Goal: Task Accomplishment & Management: Manage account settings

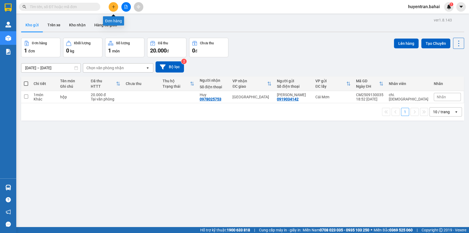
click at [113, 5] on icon "plus" at bounding box center [114, 7] width 4 height 4
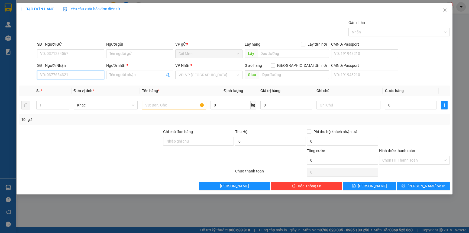
click at [69, 73] on input "SĐT Người Nhận" at bounding box center [70, 75] width 67 height 9
click at [164, 108] on input "text" at bounding box center [174, 105] width 64 height 9
type input "gior"
click at [67, 71] on input "SĐT Người Nhận" at bounding box center [70, 75] width 67 height 9
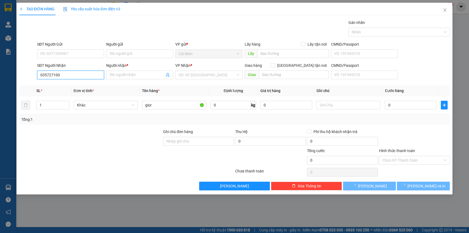
type input "0357271004"
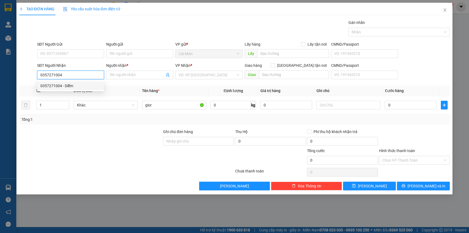
click at [67, 84] on div "0357271004 - Diễm" at bounding box center [70, 86] width 60 height 6
type input "Diễm"
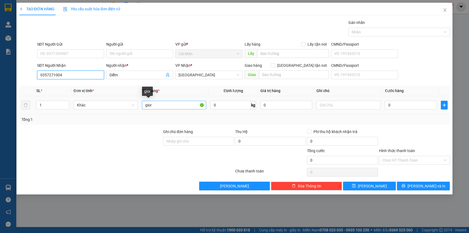
type input "0357271004"
click at [175, 102] on input "gior" at bounding box center [174, 105] width 64 height 9
click at [154, 104] on input "gior" at bounding box center [174, 105] width 64 height 9
drag, startPoint x: 150, startPoint y: 103, endPoint x: 144, endPoint y: 103, distance: 6.3
click at [144, 103] on input "gior" at bounding box center [174, 105] width 64 height 9
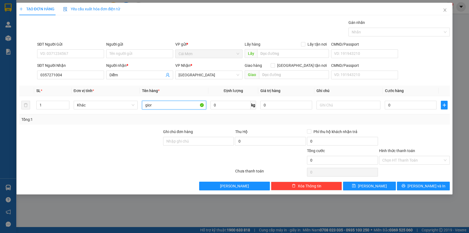
type input "r"
click at [157, 106] on input "r" at bounding box center [174, 105] width 64 height 9
type input "giỏ"
click at [389, 109] on input "0" at bounding box center [411, 105] width 52 height 9
type input "4"
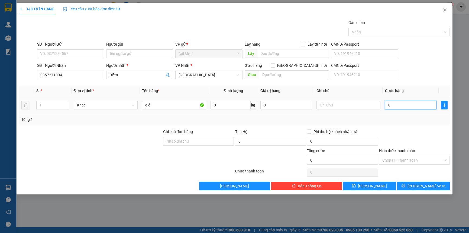
type input "4"
type input "40"
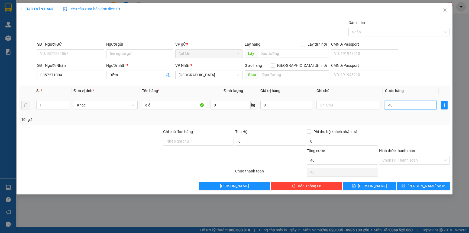
type input "400"
type input "4.000"
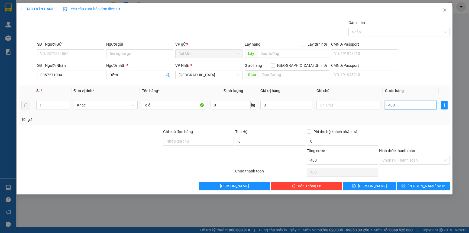
type input "4.000"
type input "40.000"
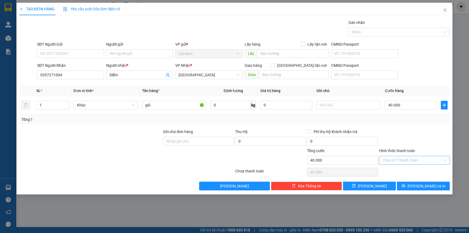
click at [405, 158] on input "Hình thức thanh toán" at bounding box center [413, 160] width 61 height 8
click at [400, 168] on div "Tại văn phòng" at bounding box center [415, 171] width 65 height 6
type input "0"
click at [428, 187] on span "[PERSON_NAME] và In" at bounding box center [427, 186] width 38 height 6
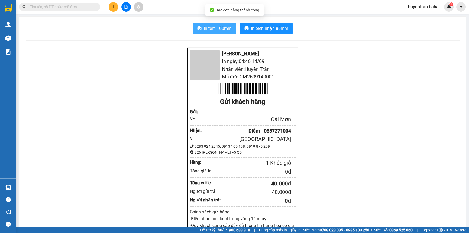
click at [219, 27] on span "In tem 100mm" at bounding box center [218, 28] width 28 height 7
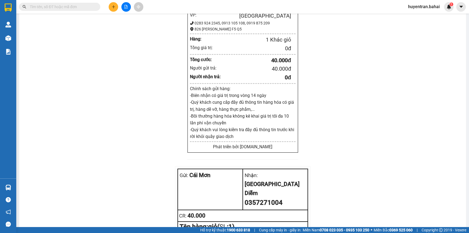
scroll to position [172, 0]
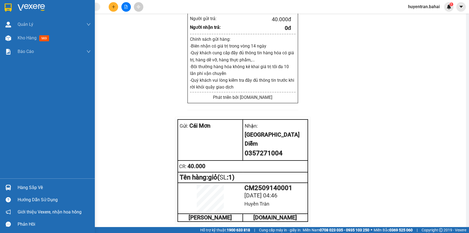
click at [10, 5] on img at bounding box center [8, 8] width 7 height 8
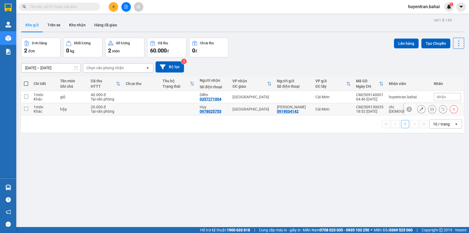
click at [147, 110] on td at bounding box center [141, 109] width 37 height 12
checkbox input "true"
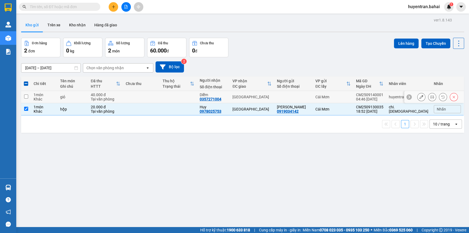
click at [152, 98] on td at bounding box center [141, 97] width 37 height 12
checkbox input "true"
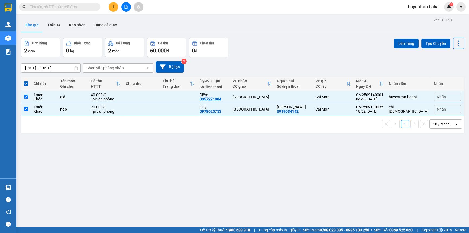
click at [388, 44] on div "Đơn hàng 2 đơn Khối lượng 0 kg Số lượng 2 món Đã thu 60.000 đ Chưa thu 0 đ Lên …" at bounding box center [242, 48] width 443 height 20
click at [394, 42] on button "Lên hàng" at bounding box center [406, 44] width 25 height 10
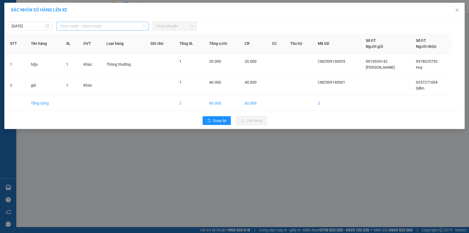
click at [82, 25] on span "Chọn tuyến - nhóm tuyến" at bounding box center [102, 26] width 85 height 8
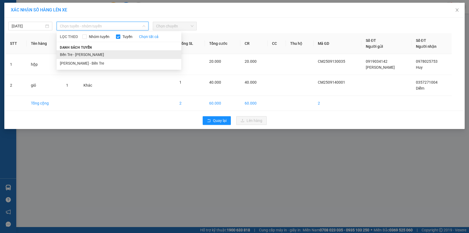
click at [86, 53] on li "Bến Tre - [PERSON_NAME]" at bounding box center [119, 54] width 125 height 9
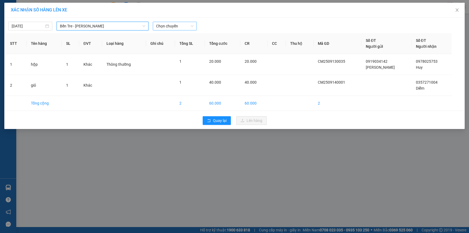
click at [168, 26] on span "Chọn chuyến" at bounding box center [174, 26] width 37 height 8
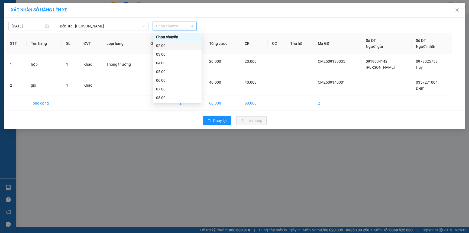
click at [164, 46] on div "02:00" at bounding box center [177, 46] width 42 height 6
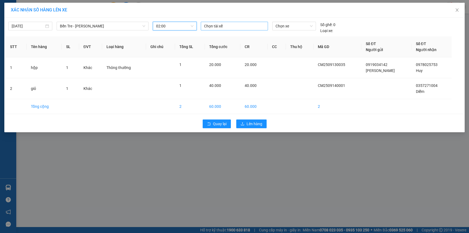
click at [216, 26] on div at bounding box center [234, 26] width 65 height 7
click at [184, 29] on span "02:00" at bounding box center [174, 26] width 37 height 8
click at [177, 54] on div "03:00" at bounding box center [177, 54] width 42 height 6
click at [223, 20] on div "[DATE] Bến Tre - [PERSON_NAME] LỌC THEO Nhóm tuyến Tuyến Chọn tất cả Danh sách …" at bounding box center [235, 26] width 458 height 15
click at [220, 27] on div at bounding box center [234, 26] width 65 height 7
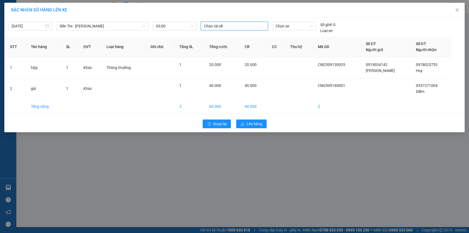
drag, startPoint x: 220, startPoint y: 27, endPoint x: 348, endPoint y: 156, distance: 181.4
click at [348, 156] on div "XÁC NHẬN SỐ HÀNG LÊN XE [DATE] Bến Tre - [GEOGRAPHIC_DATA] LỌC THEO Nhóm tuyến …" at bounding box center [234, 116] width 469 height 233
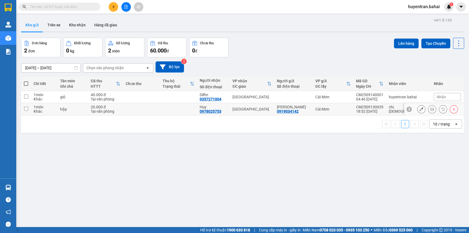
click at [190, 106] on td at bounding box center [178, 109] width 37 height 12
checkbox input "true"
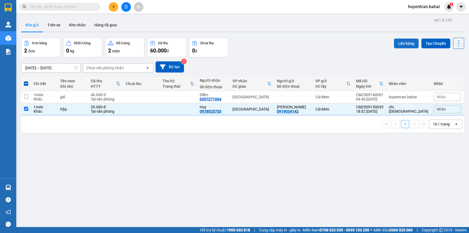
click at [405, 41] on button "Lên hàng" at bounding box center [406, 44] width 25 height 10
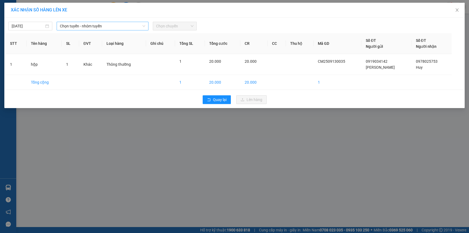
click at [71, 25] on span "Chọn tuyến - nhóm tuyến" at bounding box center [102, 26] width 85 height 8
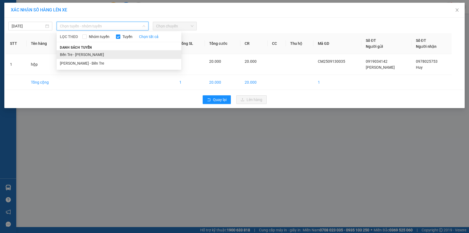
click at [85, 56] on li "Bến Tre - [PERSON_NAME]" at bounding box center [119, 54] width 125 height 9
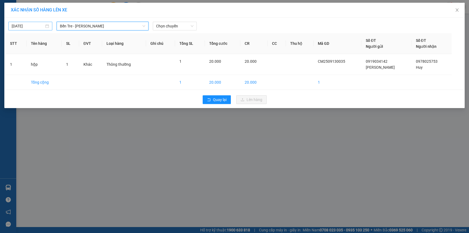
click at [43, 24] on body "Kết quả tìm kiếm ( 0 ) Bộ lọc No Data huyentran.bahai 1 Quản [PERSON_NAME] lý k…" at bounding box center [234, 116] width 469 height 233
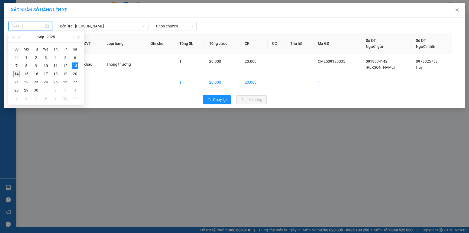
click at [17, 75] on div "14" at bounding box center [16, 74] width 7 height 7
type input "[DATE]"
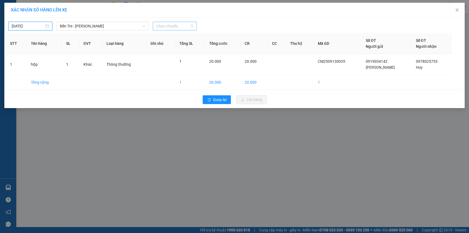
click at [165, 25] on span "Chọn chuyến" at bounding box center [174, 26] width 37 height 8
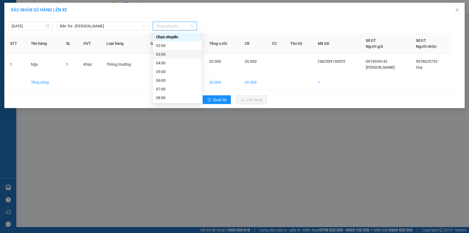
click at [167, 55] on div "03:00" at bounding box center [177, 54] width 42 height 6
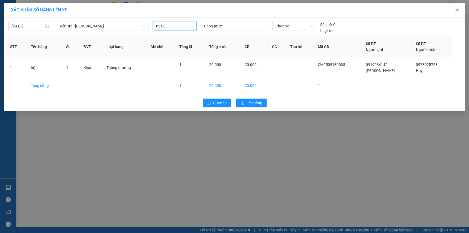
click at [228, 20] on div "[DATE] Bến Tre - [PERSON_NAME] LỌC THEO Nhóm tuyến Tuyến Chọn tất cả Danh sách …" at bounding box center [235, 26] width 458 height 15
click at [228, 25] on div at bounding box center [234, 26] width 65 height 7
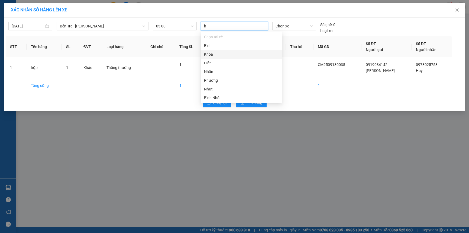
type input "hi"
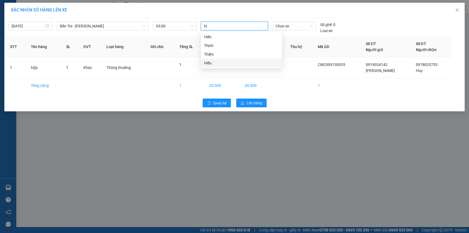
click at [214, 62] on div "Hiếu" at bounding box center [241, 63] width 75 height 6
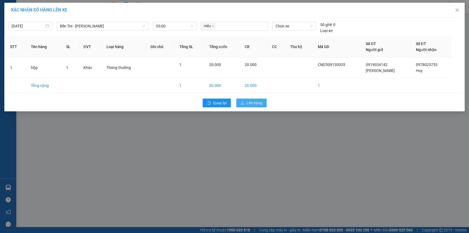
click at [247, 105] on span "Lên hàng" at bounding box center [255, 103] width 16 height 6
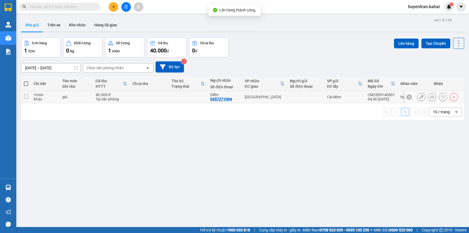
click at [129, 98] on td "40.000 đ Tại văn phòng" at bounding box center [111, 97] width 37 height 12
checkbox input "true"
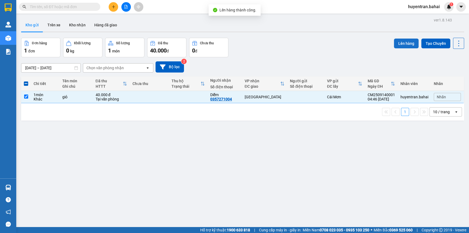
click at [408, 39] on button "Lên hàng" at bounding box center [406, 44] width 25 height 10
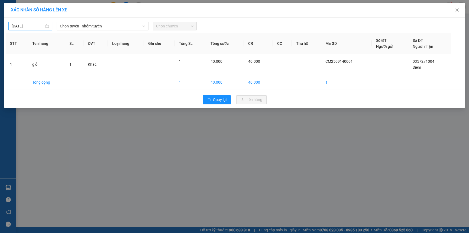
click at [43, 28] on body "Kết quả tìm kiếm ( 0 ) Bộ lọc No Data huyentran.bahai 1 Quản [PERSON_NAME] lý k…" at bounding box center [234, 116] width 469 height 233
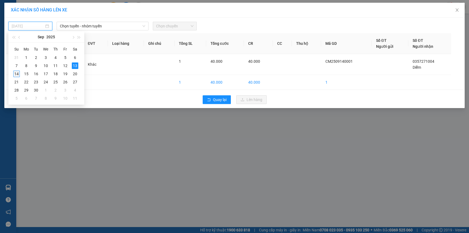
click at [17, 76] on div "14" at bounding box center [16, 74] width 7 height 7
type input "[DATE]"
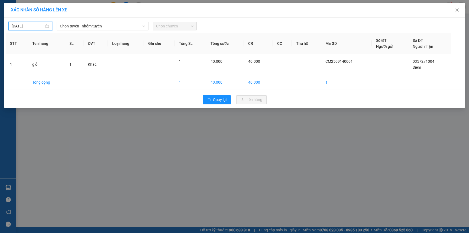
click at [313, 128] on div "XÁC NHẬN SỐ HÀNG LÊN XE [DATE] Chọn tuyến - nhóm tuyến Chọn chuyến STT Tên hàng…" at bounding box center [234, 116] width 469 height 233
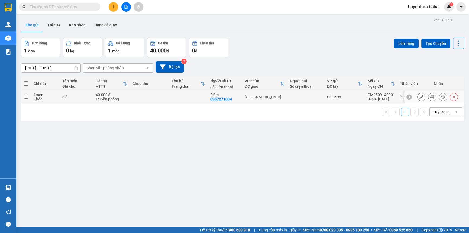
click at [182, 99] on td at bounding box center [188, 97] width 39 height 12
checkbox input "true"
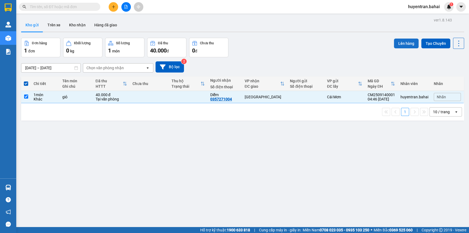
click at [402, 42] on button "Lên hàng" at bounding box center [406, 44] width 25 height 10
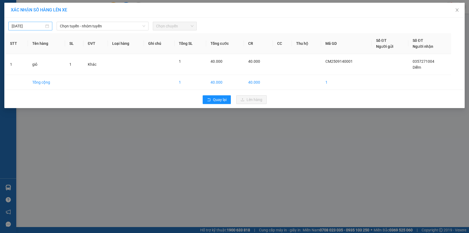
click at [45, 24] on div "[DATE]" at bounding box center [30, 26] width 37 height 6
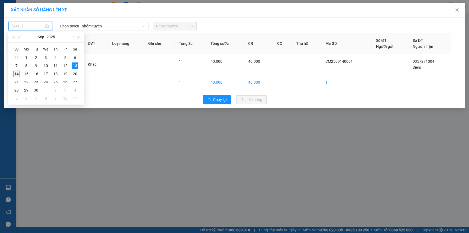
click at [15, 75] on div "14" at bounding box center [16, 74] width 7 height 7
type input "[DATE]"
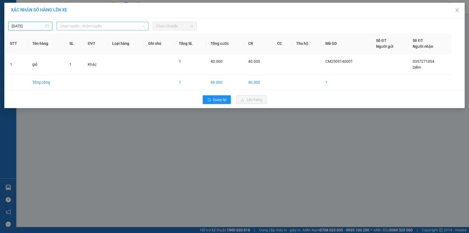
click at [103, 29] on span "Chọn tuyến - nhóm tuyến" at bounding box center [102, 26] width 85 height 8
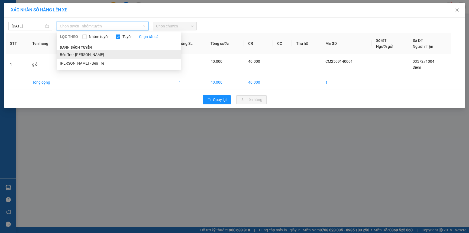
click at [103, 52] on li "Bến Tre - [PERSON_NAME]" at bounding box center [119, 54] width 125 height 9
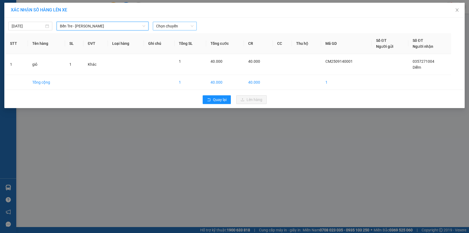
click at [161, 27] on span "Chọn chuyến" at bounding box center [174, 26] width 37 height 8
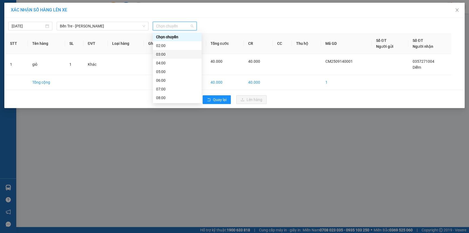
click at [166, 55] on div "03:00" at bounding box center [177, 54] width 42 height 6
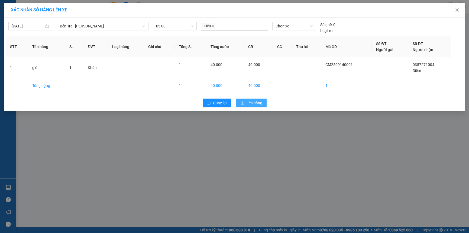
click at [255, 103] on span "Lên hàng" at bounding box center [255, 103] width 16 height 6
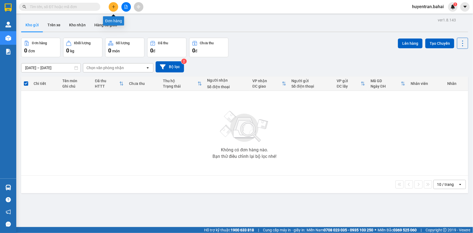
click at [112, 8] on icon "plus" at bounding box center [114, 7] width 4 height 4
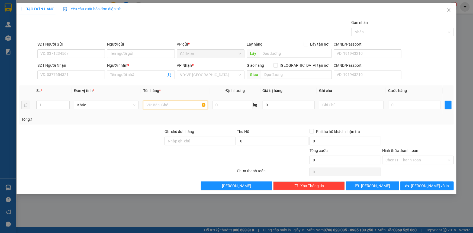
click at [161, 108] on input "text" at bounding box center [175, 105] width 65 height 9
type input "giỏ + xốp"
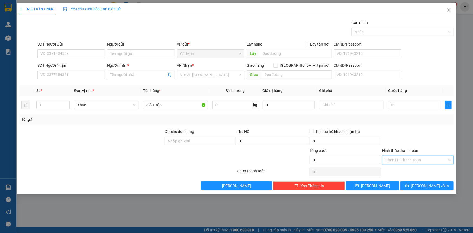
click at [424, 163] on input "Hình thức thanh toán" at bounding box center [416, 160] width 61 height 8
click at [65, 73] on input "SĐT Người Nhận" at bounding box center [71, 75] width 68 height 9
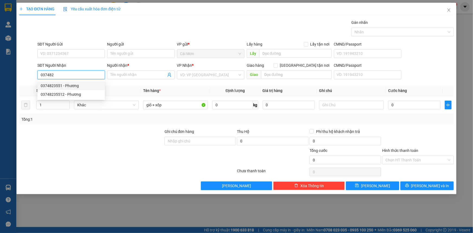
click at [68, 85] on div "0374823551 - Phương" at bounding box center [71, 86] width 61 height 6
type input "0374823551"
type input "Phương"
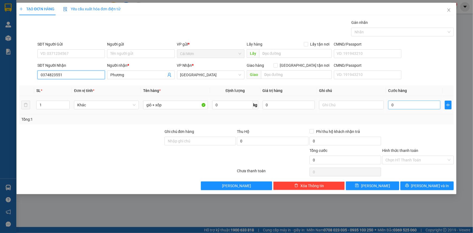
type input "0374823551"
click at [412, 104] on input "0" at bounding box center [414, 105] width 52 height 9
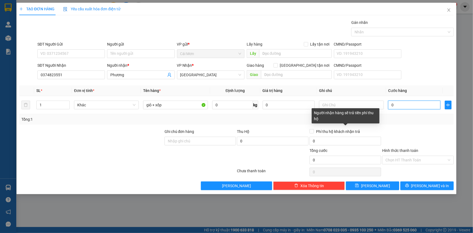
type input "5"
type input "50"
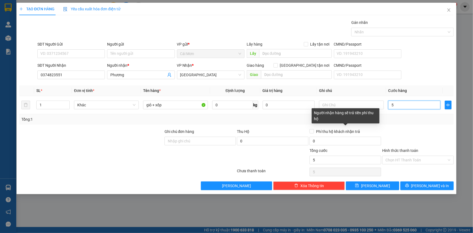
type input "50"
type input "500"
type input "5.000"
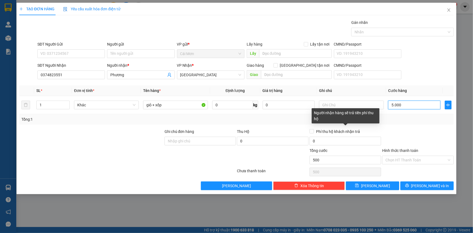
type input "5.000"
type input "50.000"
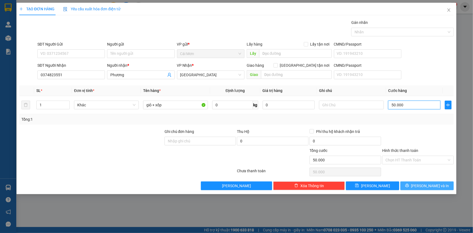
type input "50.000"
click at [425, 185] on span "[PERSON_NAME] và In" at bounding box center [430, 186] width 38 height 6
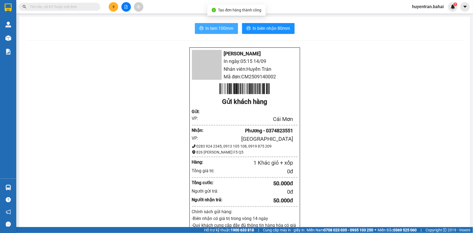
click at [214, 27] on span "In tem 100mm" at bounding box center [220, 28] width 28 height 7
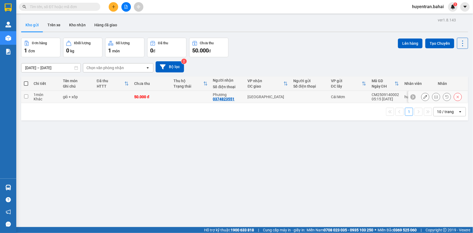
click at [424, 96] on icon at bounding box center [426, 97] width 4 height 4
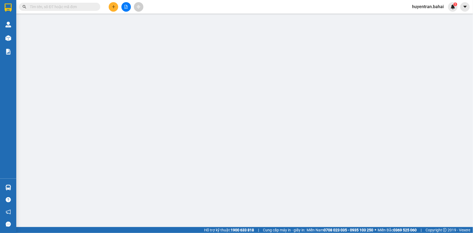
type input "0374823551"
type input "Phương"
type input "50.000"
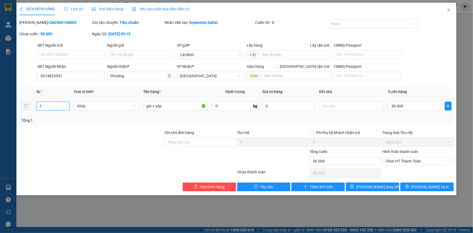
click at [42, 106] on input "1" at bounding box center [53, 106] width 33 height 8
type input "2"
click at [425, 187] on span "[PERSON_NAME] và In" at bounding box center [430, 187] width 38 height 6
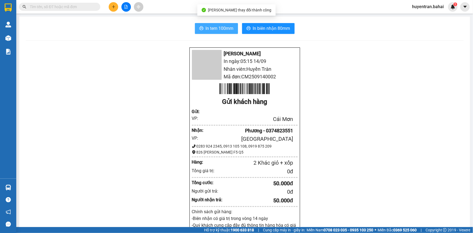
click at [220, 30] on span "In tem 100mm" at bounding box center [220, 28] width 28 height 7
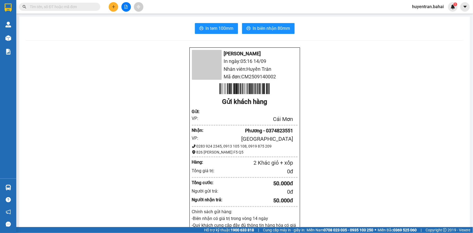
click at [73, 4] on input "text" at bounding box center [62, 7] width 64 height 6
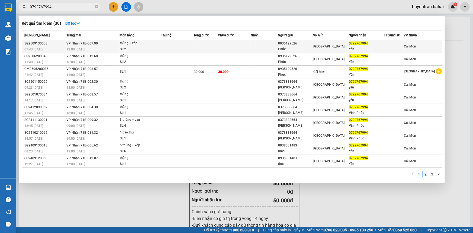
type input "0792767994"
click at [161, 46] on div "SL: 2" at bounding box center [140, 49] width 41 height 6
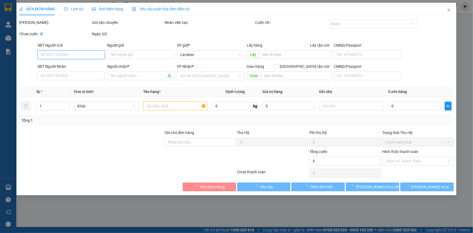
type input "0935129526"
type input "Phúc"
type input "0792767994"
type input "Yến"
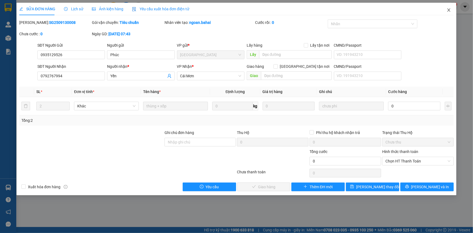
click at [450, 11] on icon "close" at bounding box center [449, 10] width 4 height 4
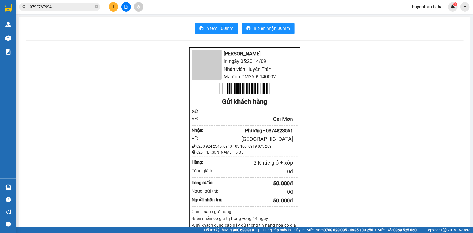
click at [17, 7] on div "0792767994" at bounding box center [53, 7] width 106 height 8
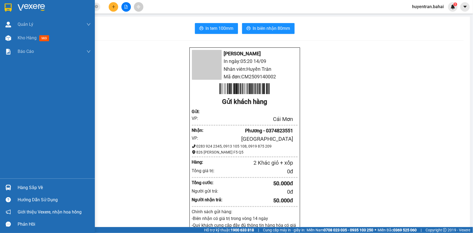
click at [14, 7] on div at bounding box center [47, 9] width 95 height 18
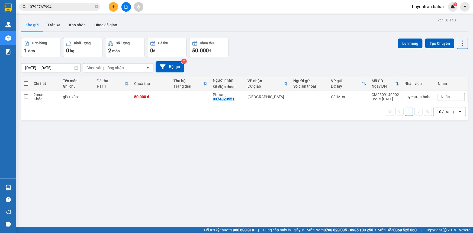
click at [79, 6] on input "0792767994" at bounding box center [62, 7] width 64 height 6
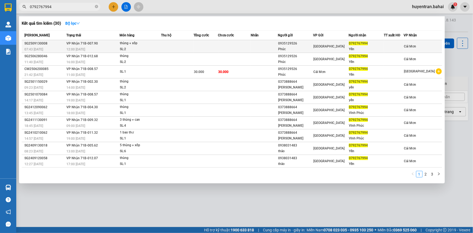
click at [428, 41] on td "Cái Mơn" at bounding box center [423, 46] width 39 height 13
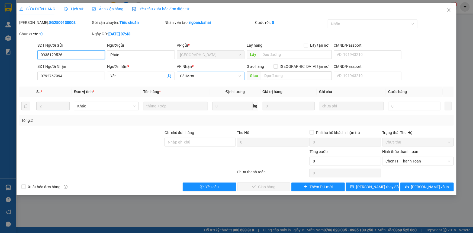
click at [222, 75] on span "Cái Mơn" at bounding box center [210, 76] width 61 height 8
click at [239, 130] on span "Thu Hộ" at bounding box center [243, 132] width 12 height 4
click at [448, 9] on icon "close" at bounding box center [448, 9] width 3 height 3
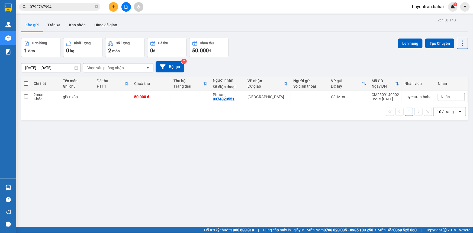
click at [81, 10] on span "0792767994" at bounding box center [59, 7] width 81 height 8
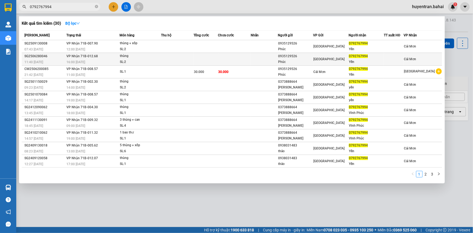
click at [123, 59] on div "SL: 2" at bounding box center [140, 62] width 41 height 6
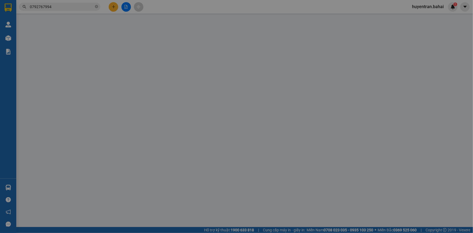
type input "0935129526"
type input "Phúc"
type input "0792767994"
type input "Yến"
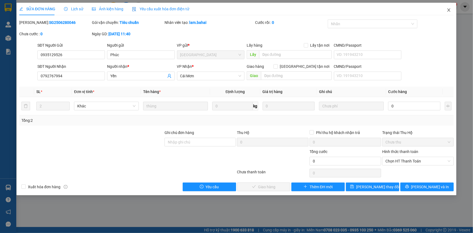
click at [448, 11] on icon "close" at bounding box center [449, 10] width 4 height 4
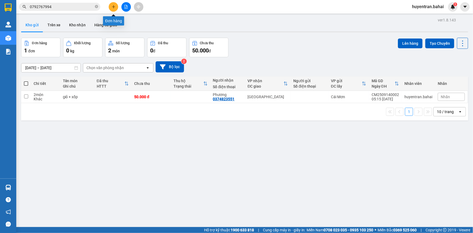
click at [111, 8] on button at bounding box center [113, 6] width 9 height 9
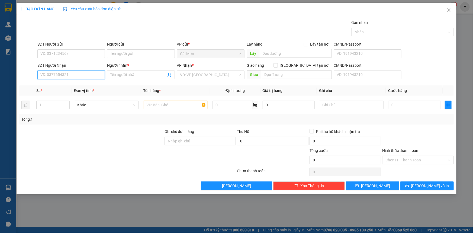
click at [90, 72] on input "SĐT Người Nhận" at bounding box center [71, 75] width 68 height 9
click at [179, 102] on input "text" at bounding box center [175, 105] width 65 height 9
type input "bao thư"
drag, startPoint x: 159, startPoint y: 104, endPoint x: 130, endPoint y: 110, distance: 29.7
click at [130, 110] on tr "1 Khác bao thư 0 kg 0 0" at bounding box center [236, 105] width 435 height 18
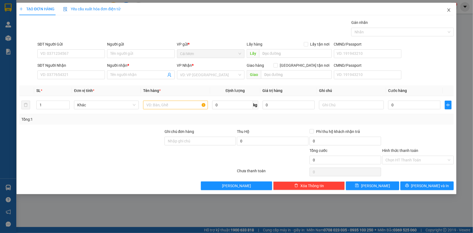
click at [448, 11] on icon "close" at bounding box center [449, 10] width 4 height 4
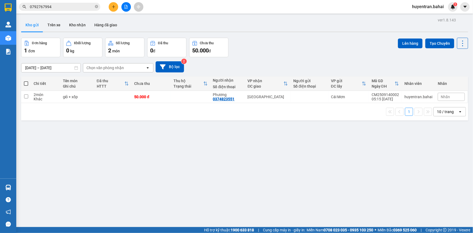
click at [128, 71] on div "Chọn văn phòng nhận" at bounding box center [114, 67] width 62 height 9
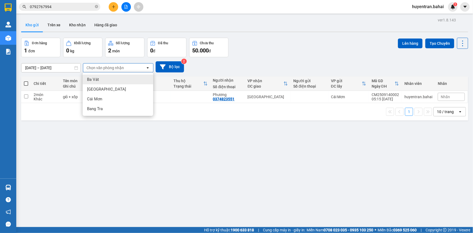
click at [266, 55] on div "Đơn hàng 1 đơn Khối lượng 0 kg Số lượng 2 món Đã thu 0 đ Chưa thu 50.000 đ Lên …" at bounding box center [244, 48] width 447 height 20
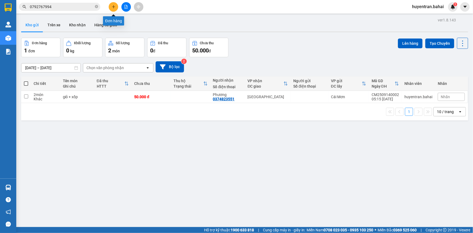
click at [112, 8] on icon "plus" at bounding box center [114, 7] width 4 height 4
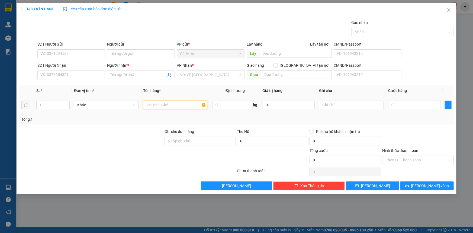
click at [177, 103] on input "text" at bounding box center [175, 105] width 65 height 9
type input "g"
type input "bao thư"
click at [203, 76] on input "search" at bounding box center [208, 75] width 57 height 8
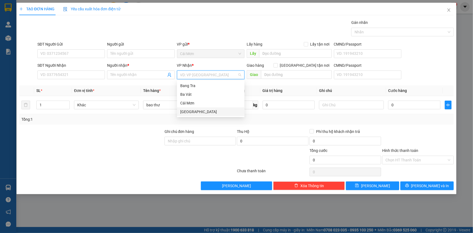
click at [193, 111] on div "[GEOGRAPHIC_DATA]" at bounding box center [210, 112] width 61 height 6
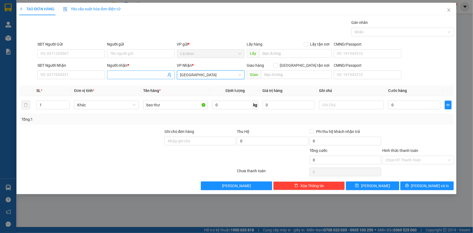
click at [138, 74] on input "Người nhận *" at bounding box center [138, 75] width 56 height 6
click at [180, 82] on div "Transit Pickup Surcharge Ids Transit Deliver Surcharge Ids Transit Deliver Surc…" at bounding box center [236, 105] width 435 height 171
click at [404, 103] on input "0" at bounding box center [414, 105] width 52 height 9
click at [407, 161] on input "Hình thức thanh toán" at bounding box center [416, 160] width 61 height 8
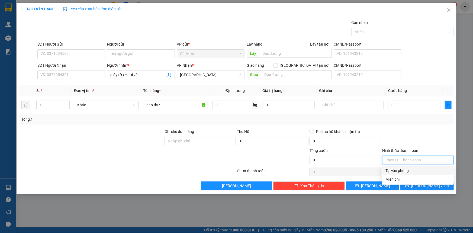
click at [394, 170] on div "Tại văn phòng" at bounding box center [418, 171] width 65 height 6
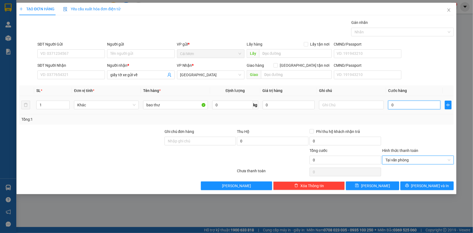
click at [390, 106] on input "0" at bounding box center [414, 105] width 52 height 9
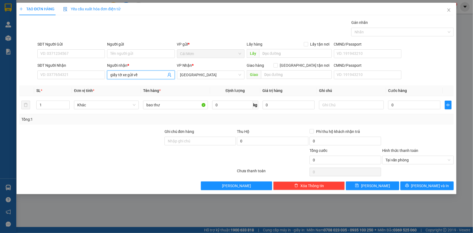
click at [141, 75] on input "giấy tờ xe gửi về" at bounding box center [138, 75] width 56 height 6
type input "giấy tờ xe gửi hàm tử"
click at [411, 104] on input "0" at bounding box center [414, 105] width 52 height 9
type input "2"
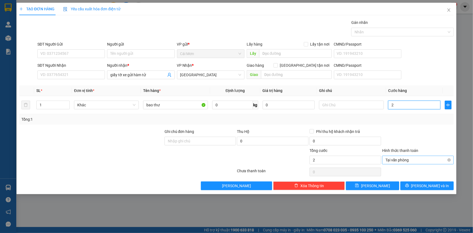
type input "20"
type input "200"
type input "2.000"
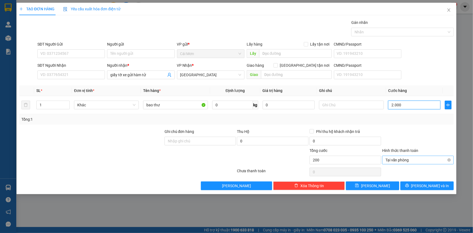
type input "2.000"
type input "20.000"
click at [423, 186] on span "[PERSON_NAME] và In" at bounding box center [430, 186] width 38 height 6
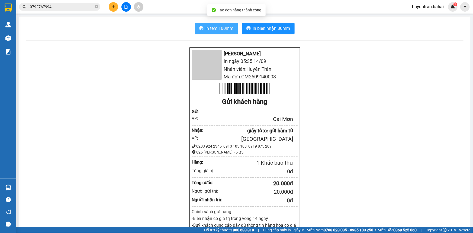
click at [228, 25] on span "In tem 100mm" at bounding box center [220, 28] width 28 height 7
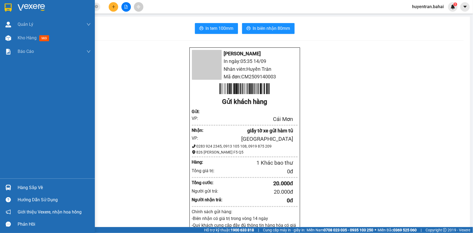
click at [7, 7] on img at bounding box center [8, 8] width 7 height 8
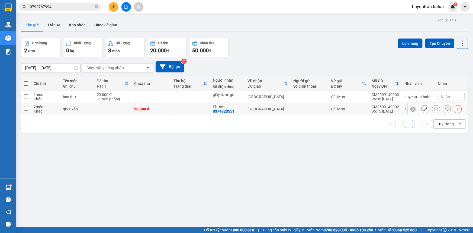
click at [175, 108] on td at bounding box center [190, 109] width 39 height 12
checkbox input "true"
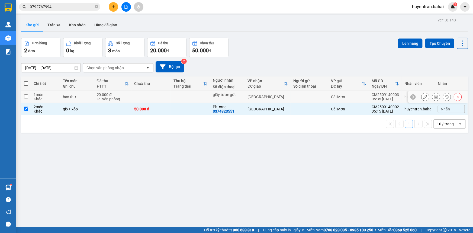
click at [181, 95] on td at bounding box center [190, 97] width 39 height 12
checkbox input "true"
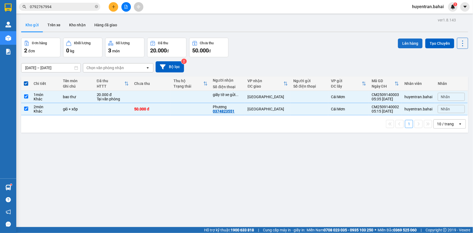
click at [398, 40] on button "Lên hàng" at bounding box center [410, 44] width 25 height 10
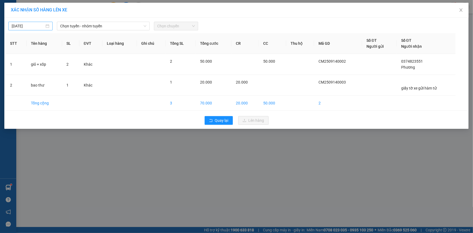
click at [41, 25] on input "[DATE]" at bounding box center [28, 26] width 33 height 6
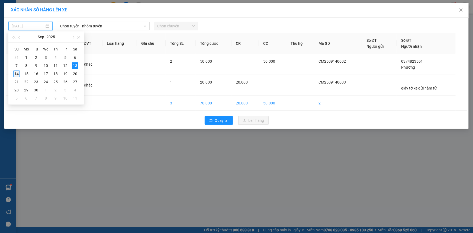
click at [16, 73] on div "14" at bounding box center [16, 74] width 7 height 7
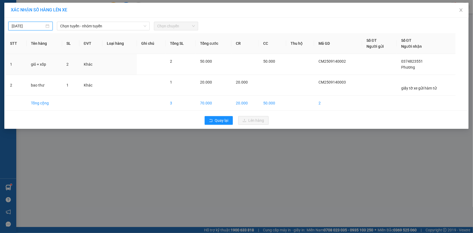
type input "[DATE]"
click at [106, 24] on span "Chọn tuyến - nhóm tuyến" at bounding box center [103, 26] width 86 height 8
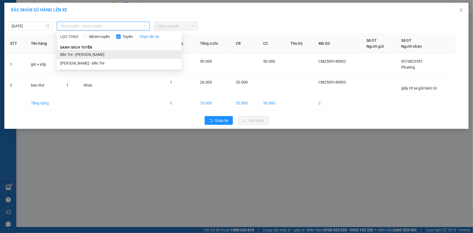
click at [102, 55] on li "Bến Tre - [PERSON_NAME]" at bounding box center [119, 54] width 125 height 9
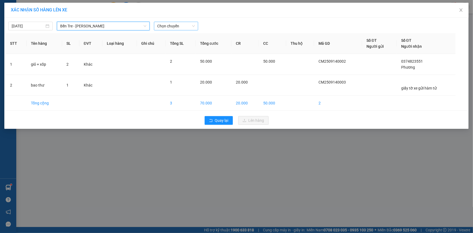
click at [165, 26] on span "Chọn chuyến" at bounding box center [176, 26] width 38 height 8
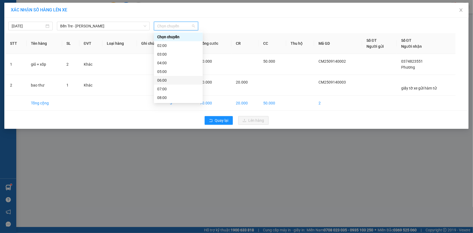
click at [161, 78] on div "06:00" at bounding box center [178, 80] width 42 height 6
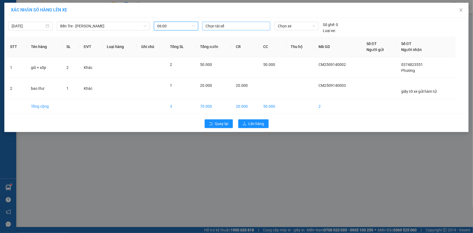
click at [228, 30] on div "Chọn tài xế" at bounding box center [236, 26] width 68 height 9
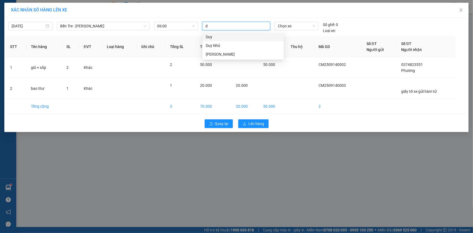
type input "du"
click at [219, 45] on div "Duy Nhỏ" at bounding box center [243, 46] width 75 height 6
click at [293, 28] on span "Chọn xe" at bounding box center [296, 26] width 37 height 8
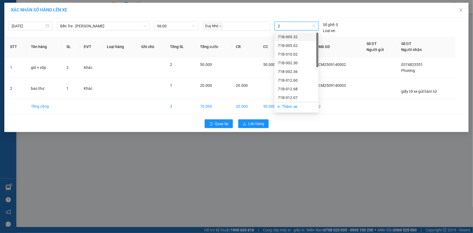
type input "23"
click at [298, 39] on div "71B-002.30" at bounding box center [296, 37] width 37 height 6
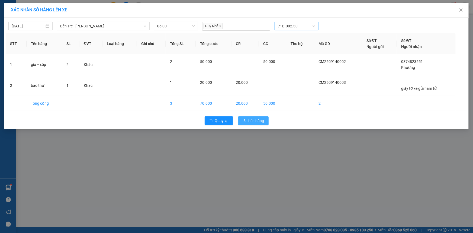
click at [261, 119] on span "Lên hàng" at bounding box center [257, 121] width 16 height 6
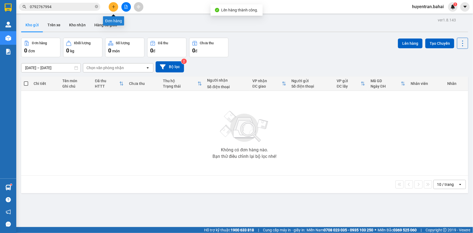
click at [112, 7] on icon "plus" at bounding box center [114, 7] width 4 height 4
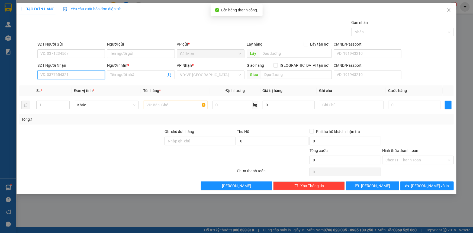
click at [87, 74] on input "SĐT Người Nhận" at bounding box center [71, 75] width 68 height 9
click at [45, 107] on input "1" at bounding box center [53, 105] width 33 height 8
type input "2"
click at [151, 106] on input "text" at bounding box center [175, 105] width 65 height 9
type input "THÙNG"
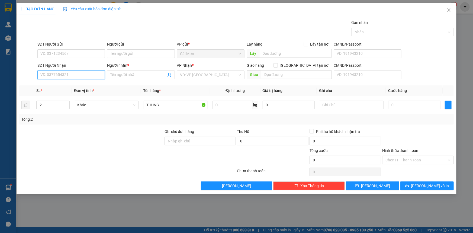
click at [84, 76] on input "SĐT Người Nhận" at bounding box center [71, 75] width 68 height 9
type input "0359428829"
click at [136, 77] on input "Người nhận *" at bounding box center [138, 75] width 56 height 6
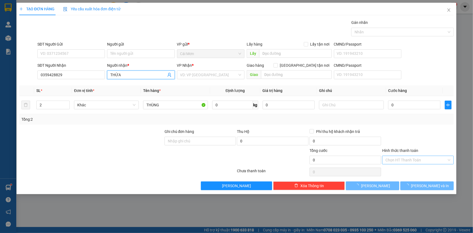
type input "THỪA"
click at [410, 160] on input "Hình thức thanh toán" at bounding box center [416, 160] width 61 height 8
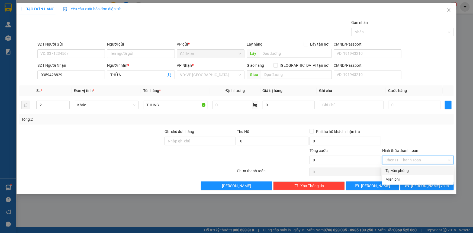
click at [405, 171] on div "Tại văn phòng" at bounding box center [418, 171] width 65 height 6
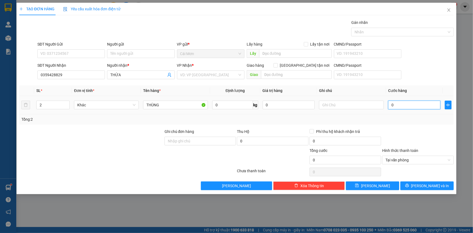
click at [410, 103] on input "0" at bounding box center [414, 105] width 52 height 9
type input "7"
type input "70"
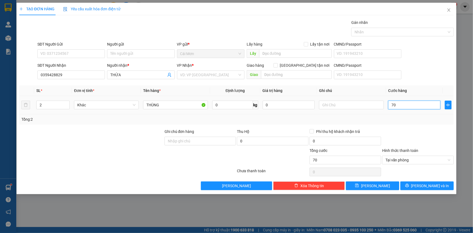
type input "700"
type input "7.000"
type input "70.000"
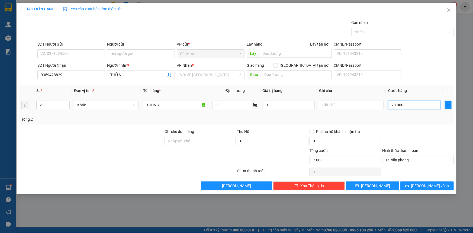
type input "70.000"
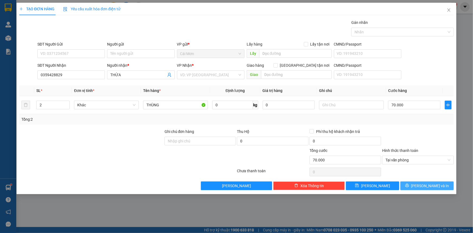
click at [409, 185] on icon "printer" at bounding box center [407, 186] width 4 height 4
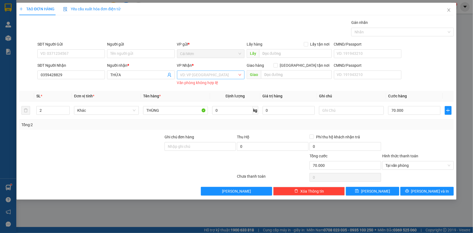
click at [216, 72] on input "search" at bounding box center [208, 75] width 57 height 8
click at [204, 102] on div "Cái Mơn" at bounding box center [210, 103] width 61 height 6
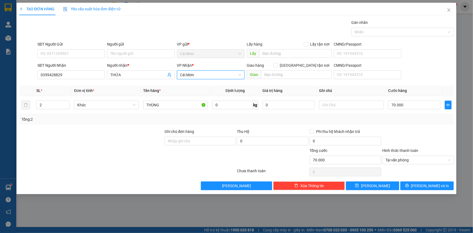
click at [201, 76] on span "Cái Mơn" at bounding box center [210, 75] width 61 height 8
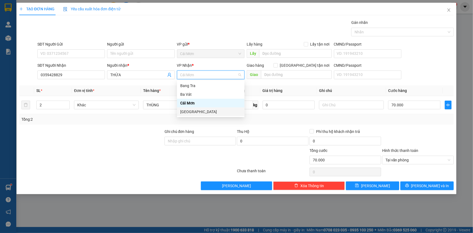
click at [192, 110] on div "[GEOGRAPHIC_DATA]" at bounding box center [210, 112] width 61 height 6
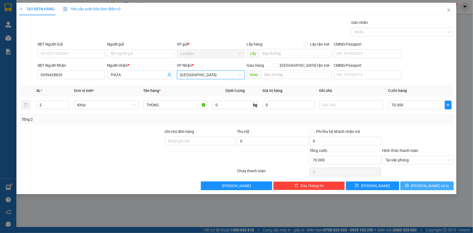
click at [431, 186] on span "[PERSON_NAME] và In" at bounding box center [430, 186] width 38 height 6
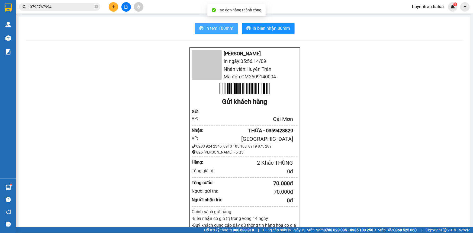
click at [223, 30] on span "In tem 100mm" at bounding box center [220, 28] width 28 height 7
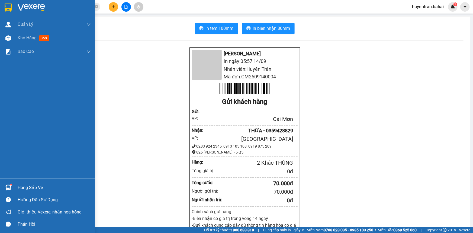
click at [7, 8] on img at bounding box center [8, 8] width 7 height 8
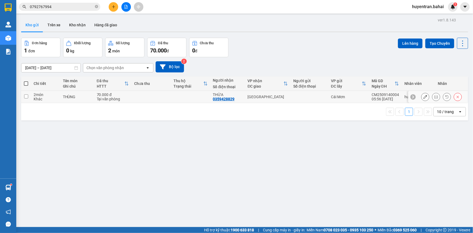
click at [421, 98] on div at bounding box center [425, 97] width 8 height 8
click at [422, 97] on button at bounding box center [426, 96] width 8 height 9
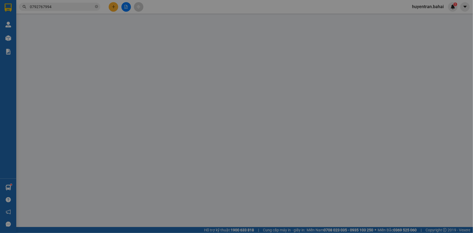
type input "0359428829"
type input "THỪA"
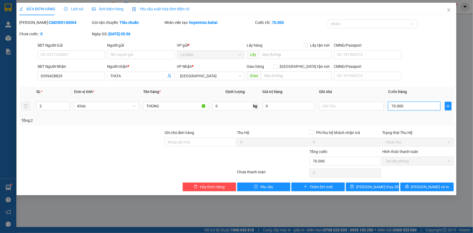
click at [403, 107] on input "70.000" at bounding box center [414, 106] width 52 height 9
type input "0"
type input "6"
type input "06"
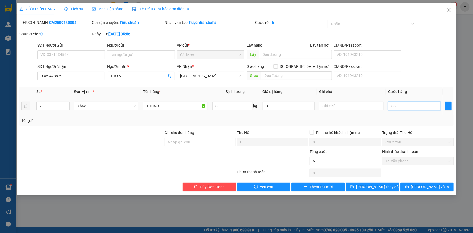
type input "60"
type input "060"
type input "600"
type input "0.600"
type input "6.000"
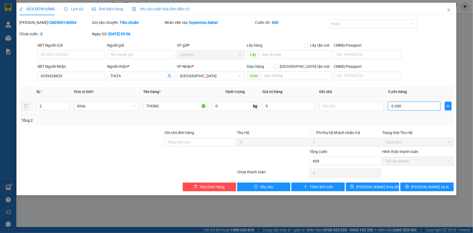
type input "06.000"
type input "60.000"
click at [386, 189] on button "[PERSON_NAME] thay đổi" at bounding box center [372, 187] width 53 height 9
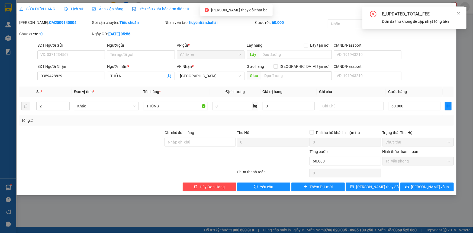
click at [459, 14] on icon "close" at bounding box center [459, 14] width 4 height 4
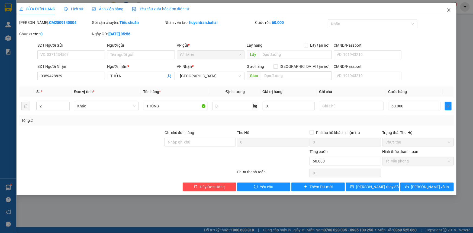
click at [448, 14] on span "Close" at bounding box center [449, 10] width 15 height 15
